Goal: Find specific page/section: Find specific page/section

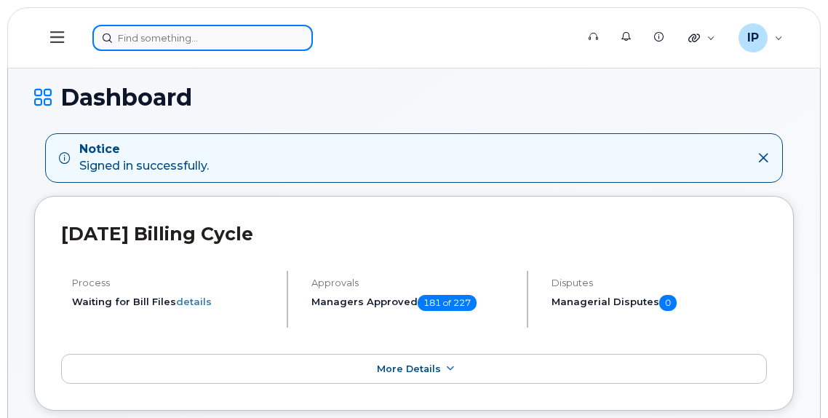
click at [164, 42] on input at bounding box center [202, 38] width 221 height 26
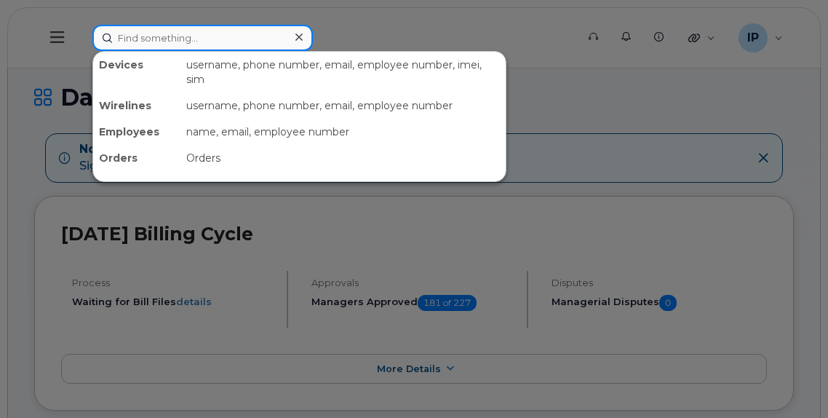
paste input "[PHONE_NUMBER]"
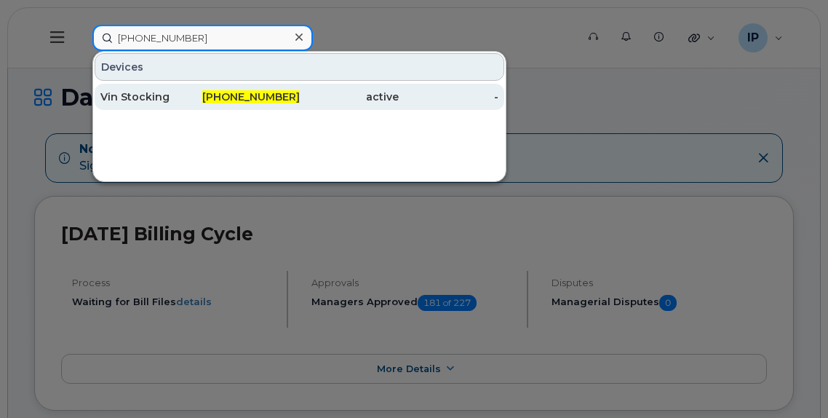
type input "[PHONE_NUMBER]"
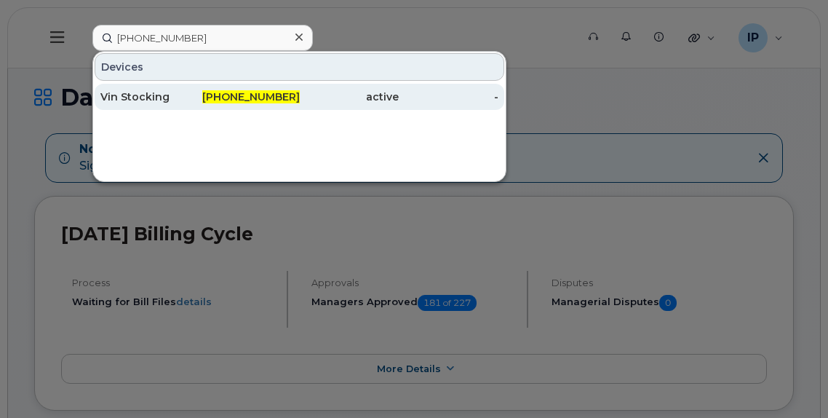
click at [275, 92] on span "[PHONE_NUMBER]" at bounding box center [251, 96] width 98 height 13
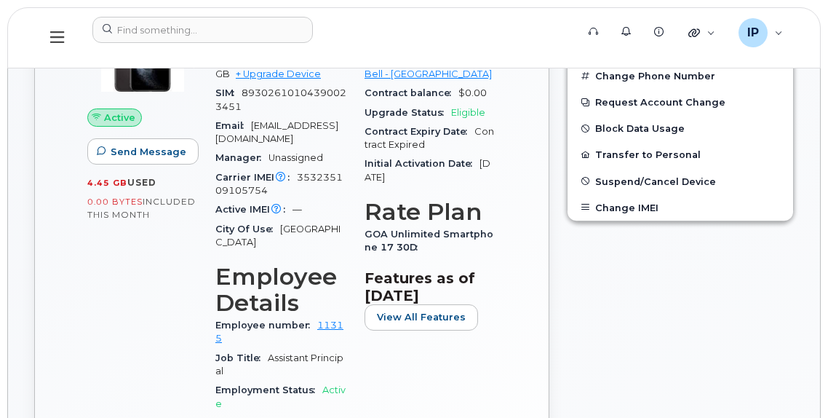
scroll to position [510, 0]
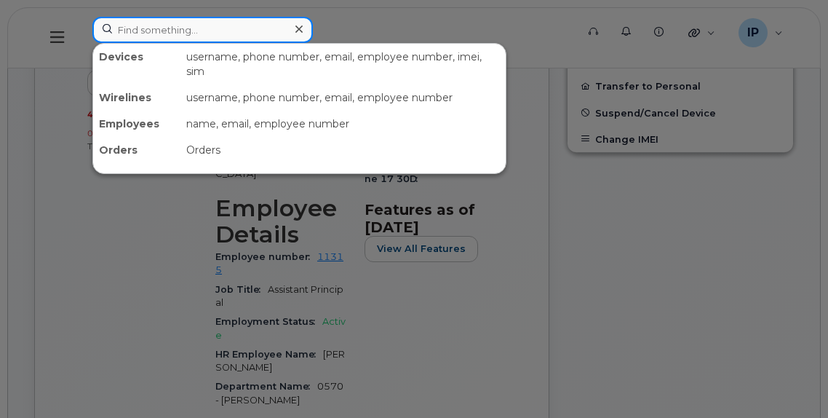
click at [159, 28] on input at bounding box center [202, 30] width 221 height 26
paste input "780-278-3963"
type input "780-278-3963"
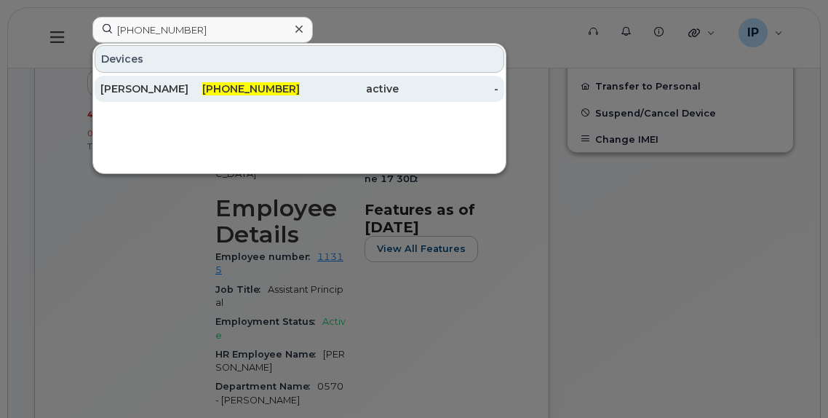
click at [273, 89] on span "780-278-3963" at bounding box center [251, 88] width 98 height 13
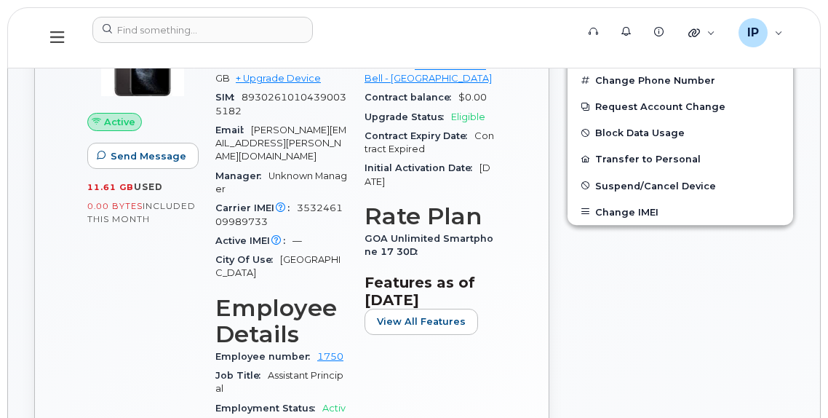
scroll to position [510, 0]
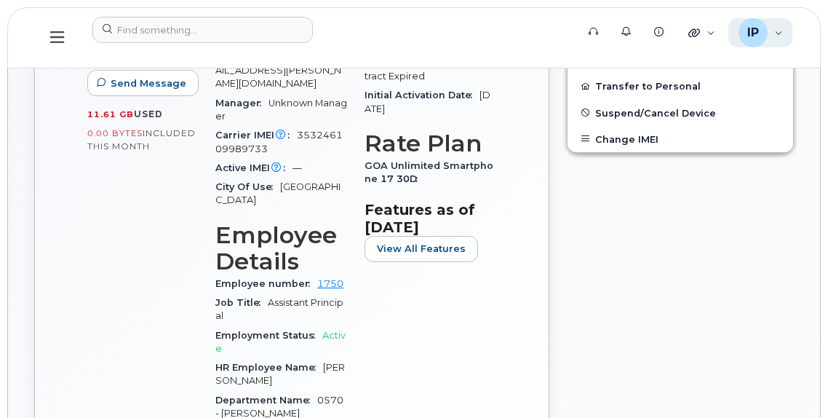
click at [780, 33] on div "IP Ian Pitt Wireless Admin" at bounding box center [761, 32] width 65 height 29
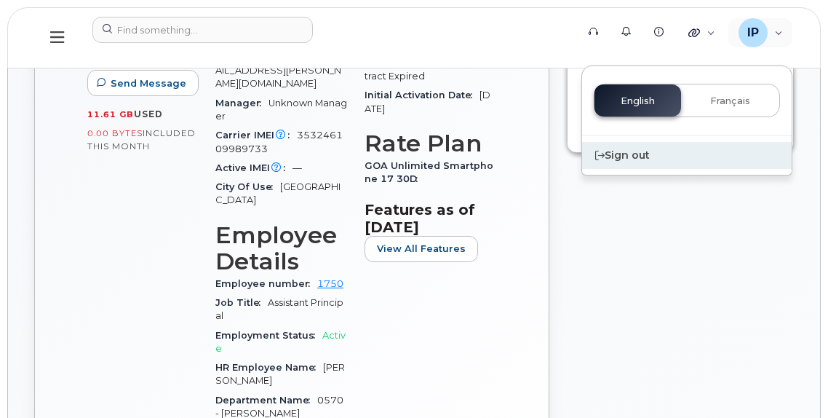
click at [632, 160] on div "Sign out" at bounding box center [687, 155] width 210 height 27
